Goal: Transaction & Acquisition: Purchase product/service

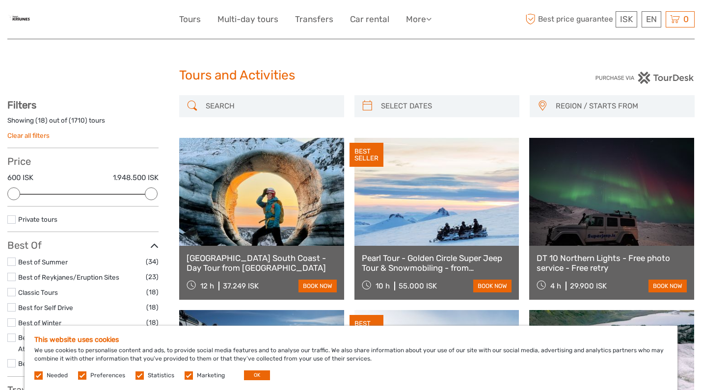
select select
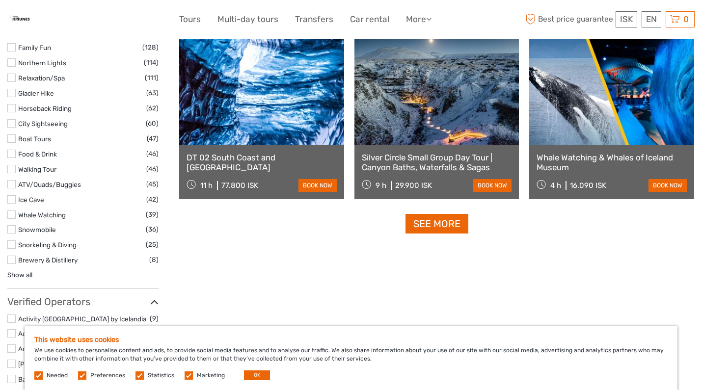
scroll to position [954, 0]
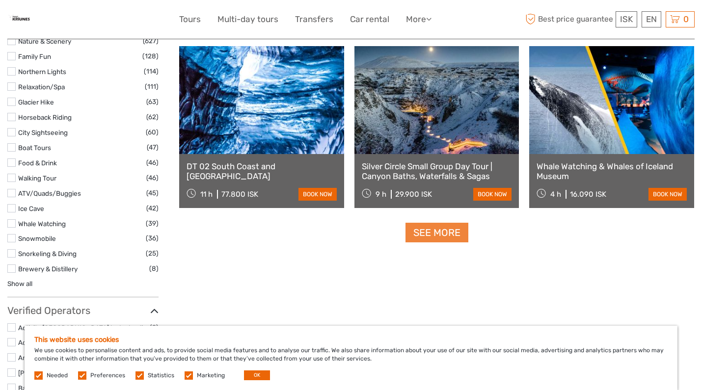
click at [428, 238] on link "See more" at bounding box center [437, 233] width 63 height 20
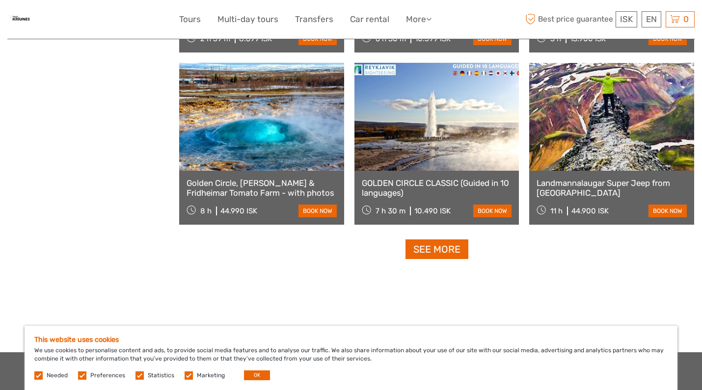
scroll to position [1975, 0]
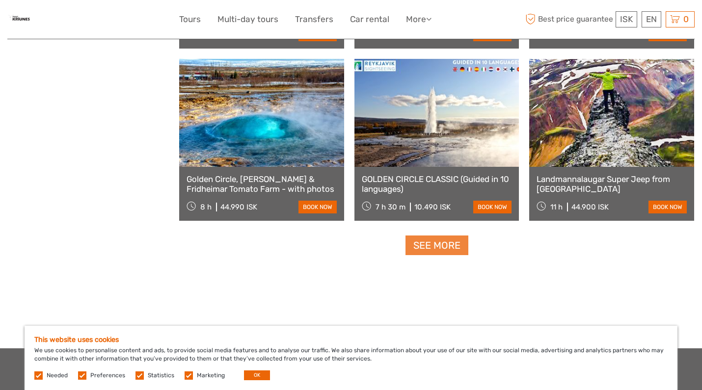
click at [451, 250] on link "See more" at bounding box center [437, 246] width 63 height 20
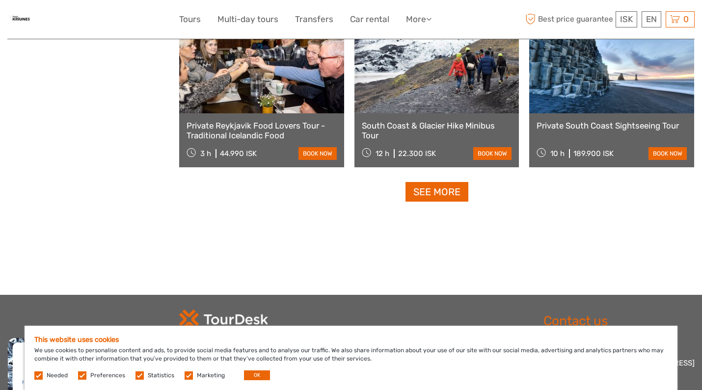
scroll to position [3063, 0]
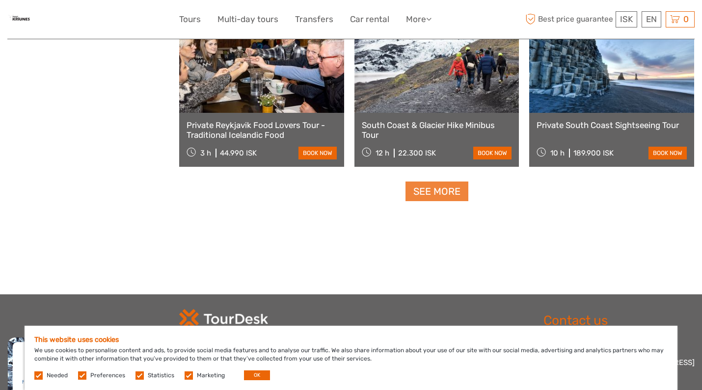
click at [432, 194] on link "See more" at bounding box center [437, 192] width 63 height 20
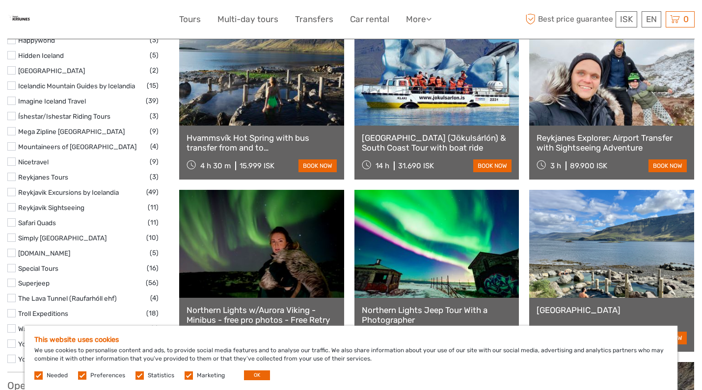
scroll to position [1500, 0]
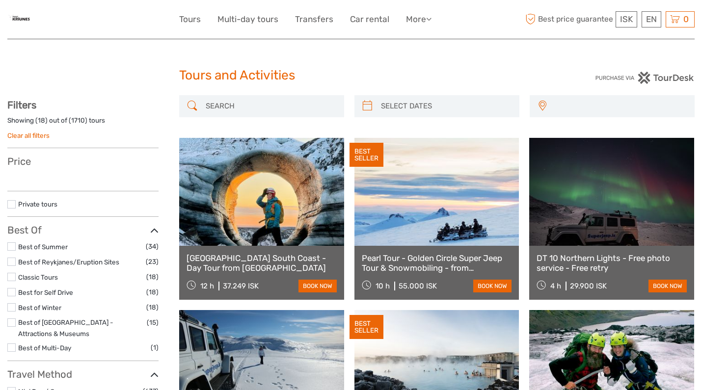
select select
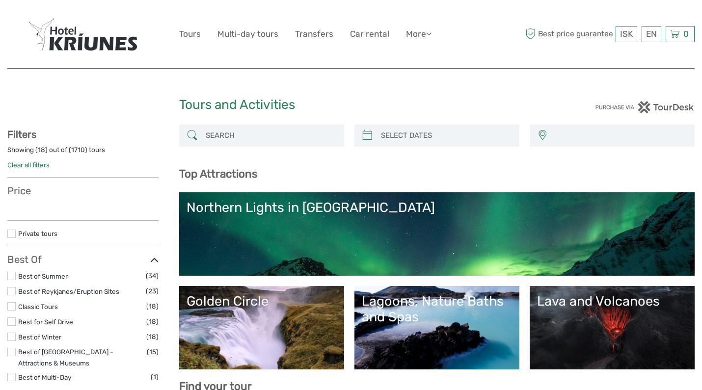
select select
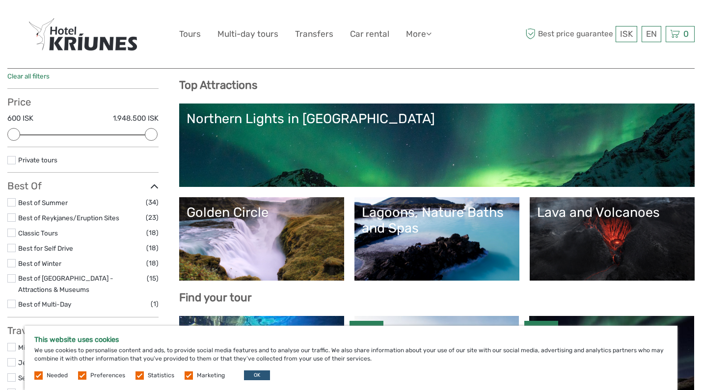
click at [603, 218] on div "Lava and Volcanoes" at bounding box center [612, 213] width 150 height 16
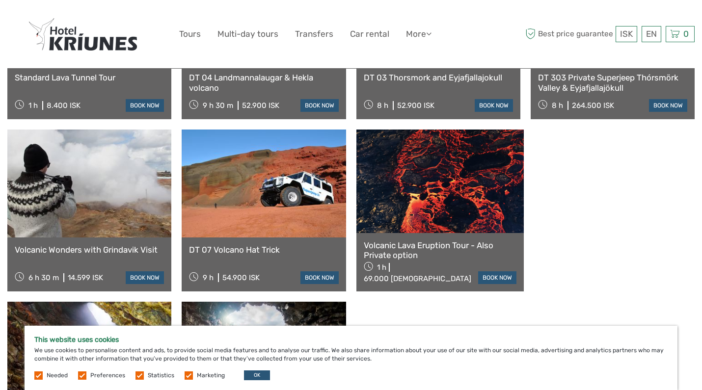
scroll to position [690, 0]
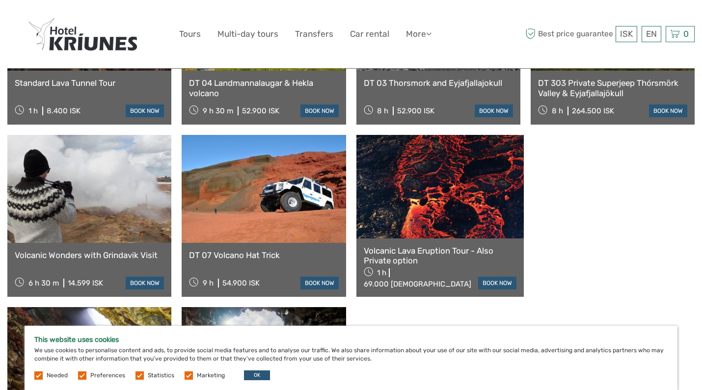
click at [459, 175] on link at bounding box center [439, 186] width 167 height 103
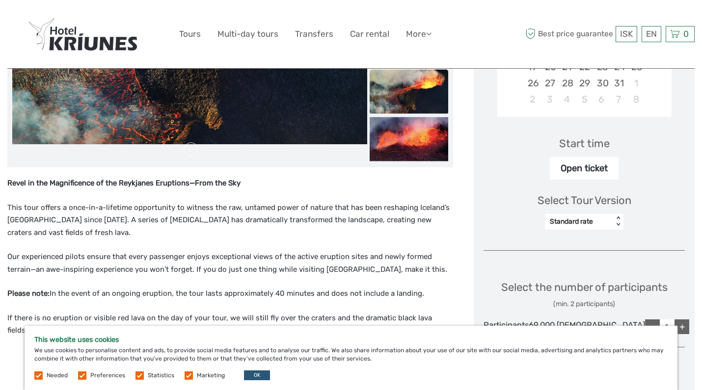
scroll to position [268, 0]
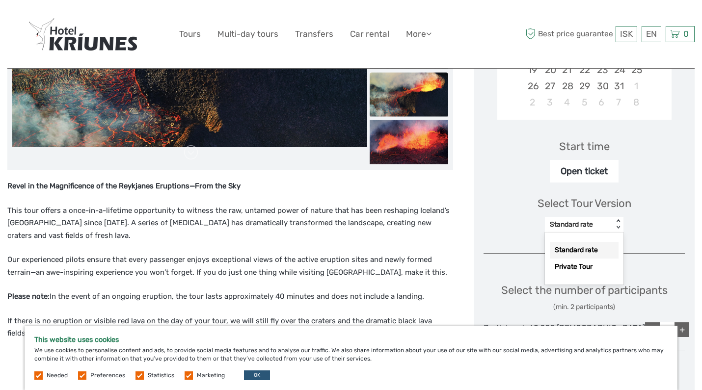
click at [623, 227] on div "< >" at bounding box center [618, 224] width 8 height 10
click at [623, 225] on div "< >" at bounding box center [618, 224] width 8 height 10
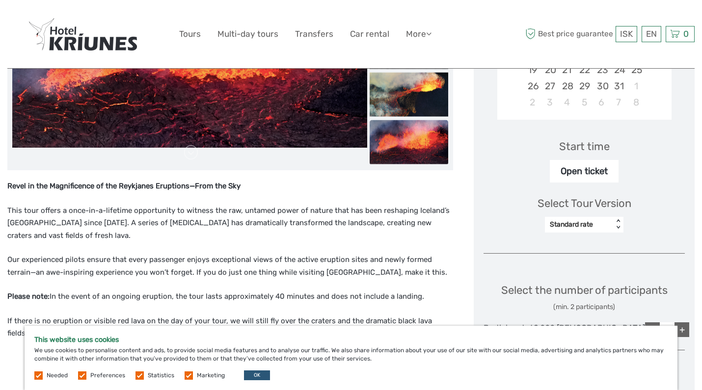
click at [619, 165] on div "Open ticket" at bounding box center [584, 171] width 69 height 23
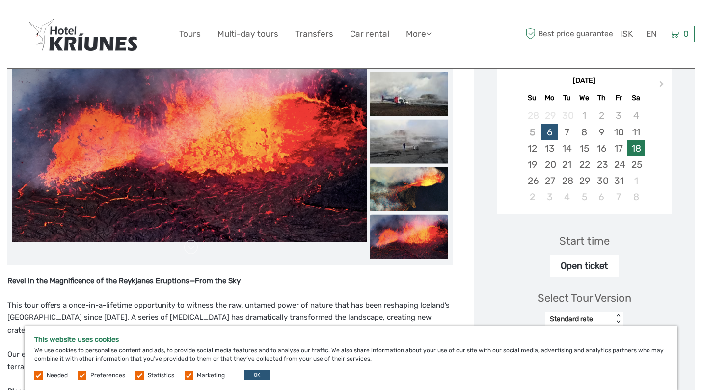
scroll to position [170, 0]
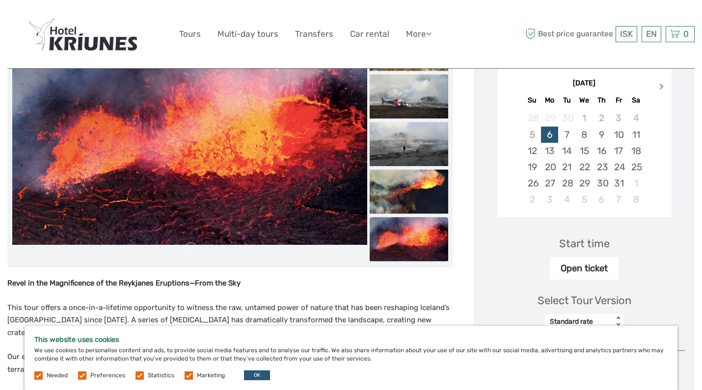
click at [662, 87] on span "Next Month" at bounding box center [662, 89] width 0 height 14
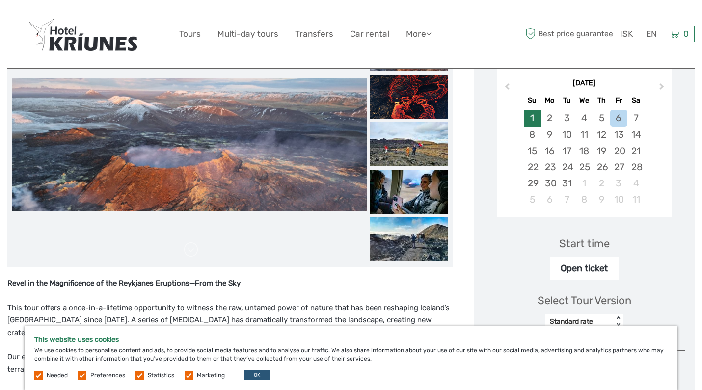
click at [541, 115] on div "1" at bounding box center [532, 118] width 17 height 16
click at [593, 263] on div "Open ticket" at bounding box center [584, 268] width 69 height 23
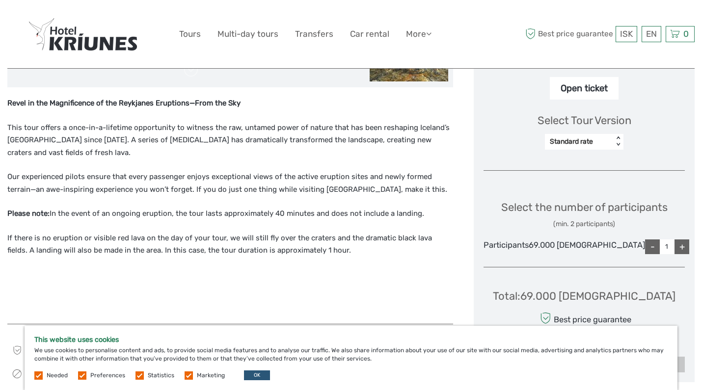
scroll to position [352, 0]
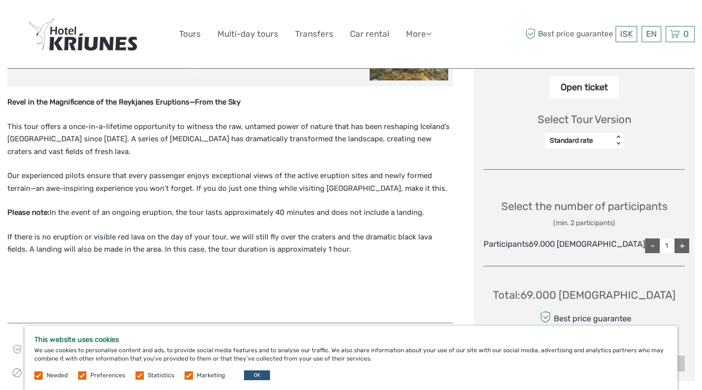
click at [681, 253] on div "+" at bounding box center [682, 246] width 15 height 15
type input "4"
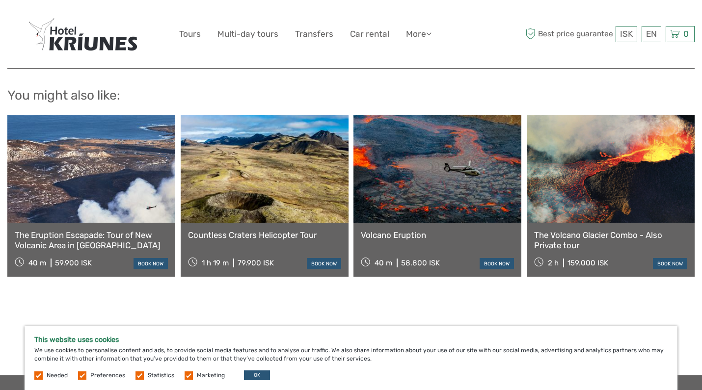
scroll to position [813, 0]
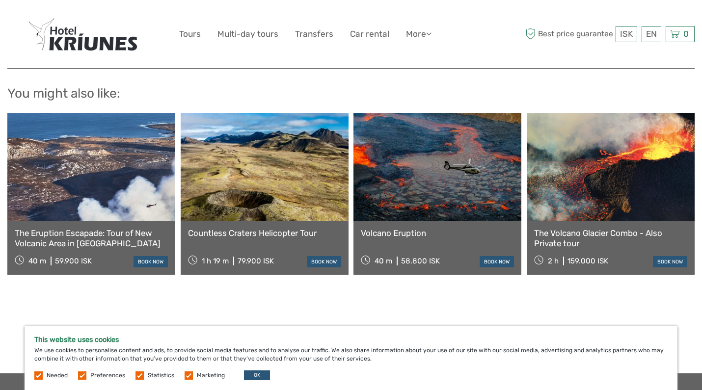
click at [430, 204] on link at bounding box center [438, 167] width 168 height 108
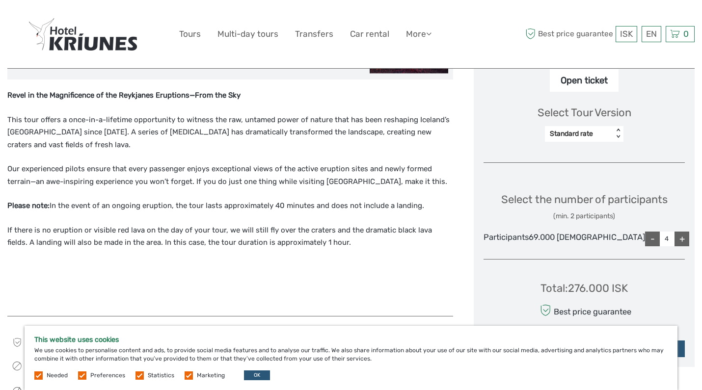
scroll to position [409, 0]
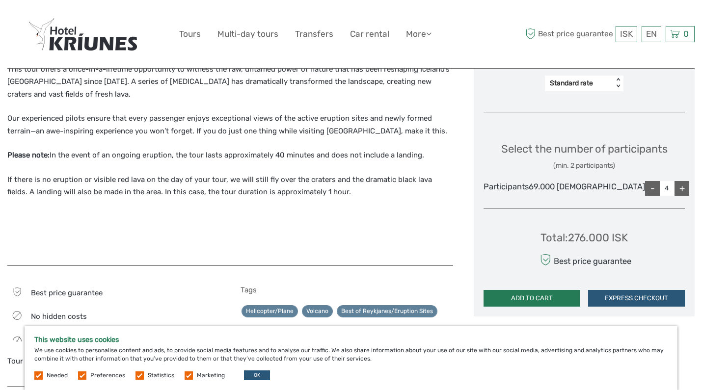
click at [555, 307] on button "ADD TO CART" at bounding box center [532, 298] width 97 height 17
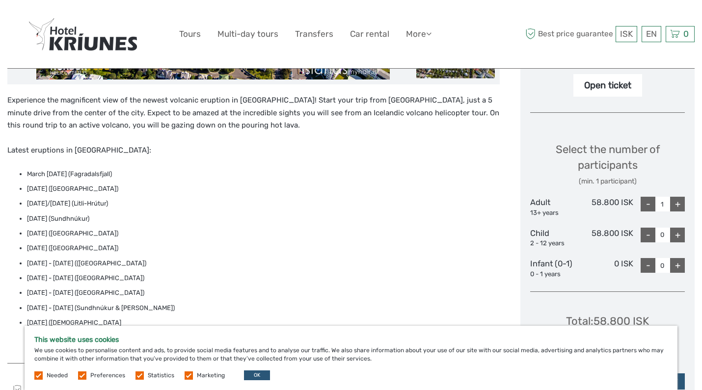
scroll to position [360, 0]
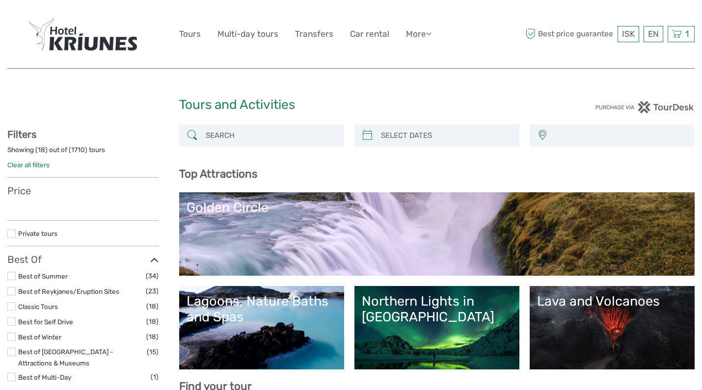
select select
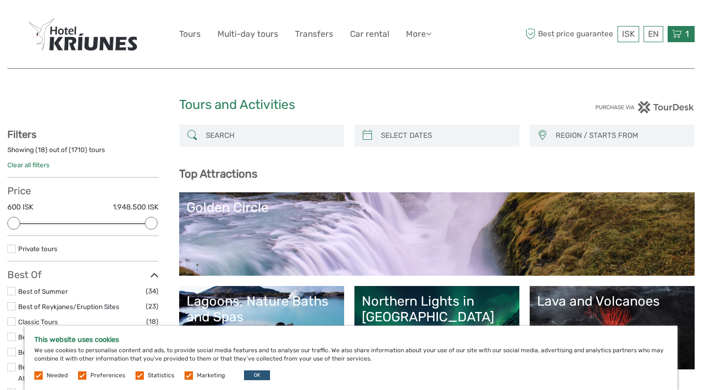
click at [682, 33] on icon at bounding box center [677, 34] width 10 height 12
